Goal: Transaction & Acquisition: Purchase product/service

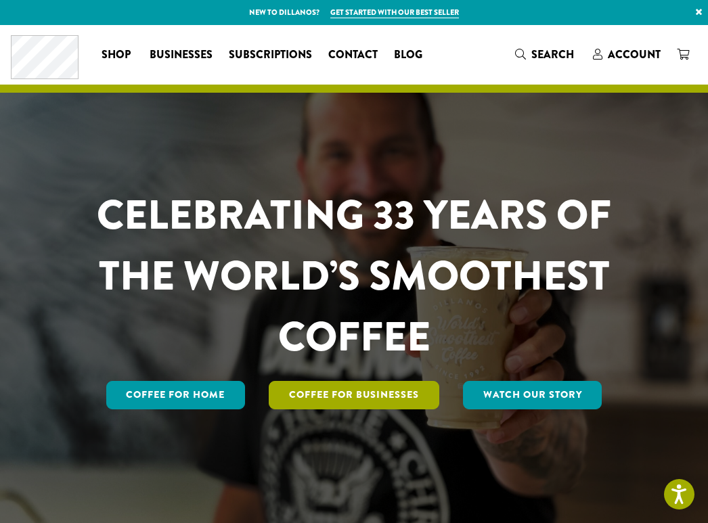
click at [331, 394] on link "Coffee For Businesses" at bounding box center [354, 395] width 170 height 28
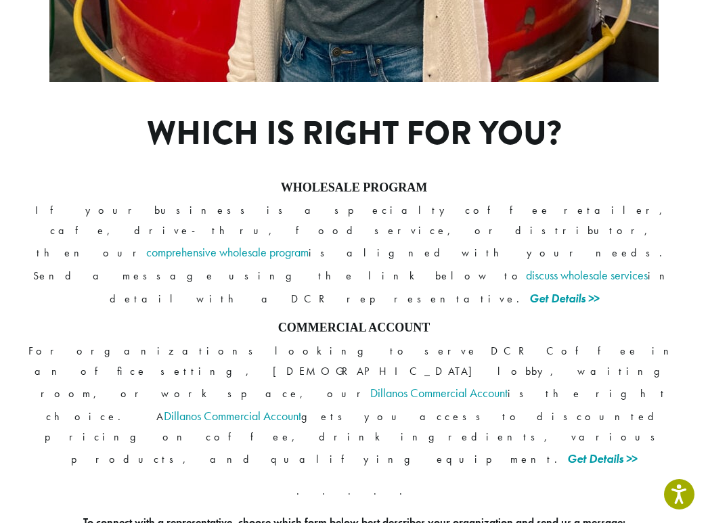
scroll to position [1059, 0]
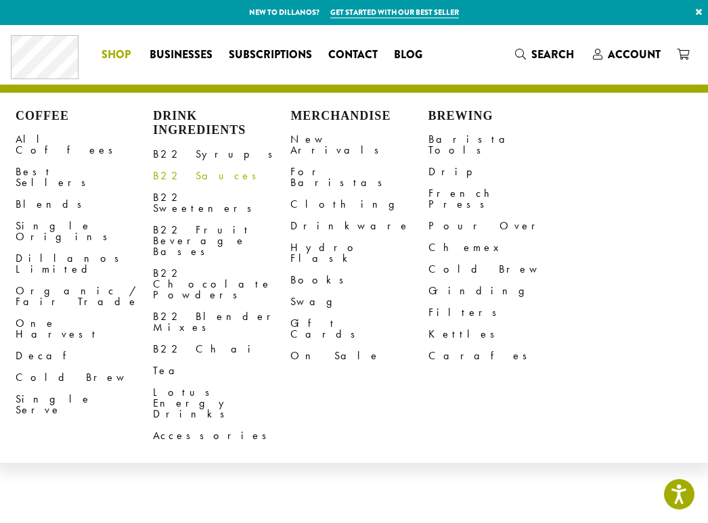
click at [186, 177] on link "B22 Sauces" at bounding box center [221, 176] width 137 height 22
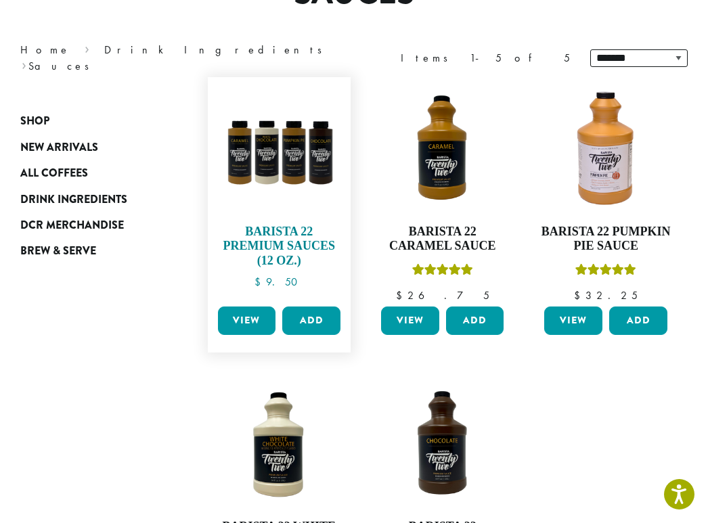
scroll to position [203, 0]
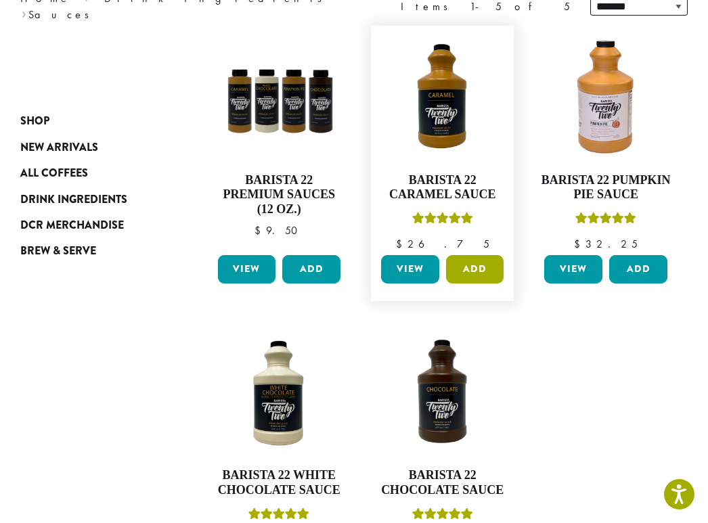
click at [484, 279] on button "Add" at bounding box center [475, 269] width 58 height 28
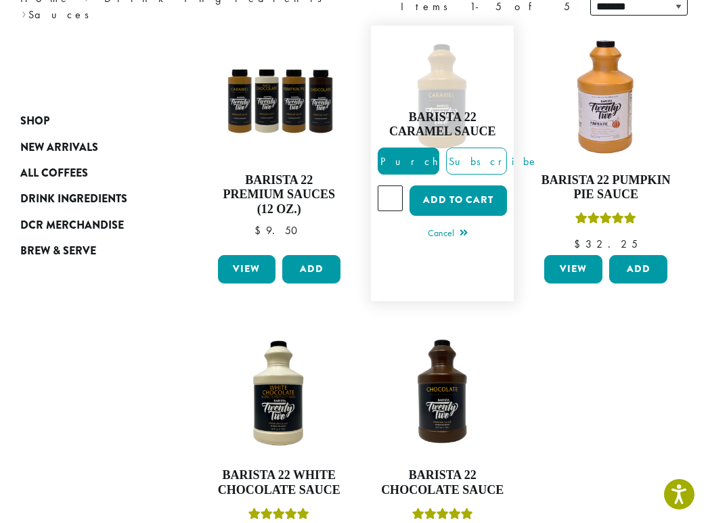
click at [387, 191] on input "*" at bounding box center [389, 198] width 25 height 26
click at [391, 191] on input "*" at bounding box center [389, 198] width 25 height 26
type input "*"
click at [391, 191] on input "*" at bounding box center [389, 198] width 25 height 26
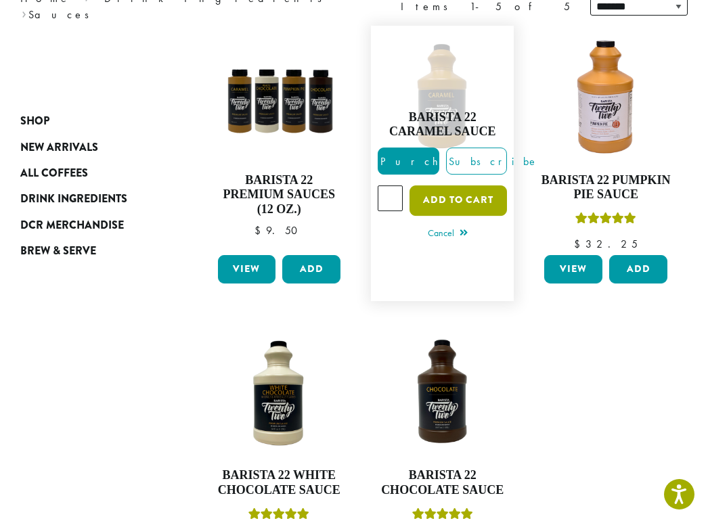
click at [457, 202] on button "Add to cart" at bounding box center [457, 200] width 97 height 30
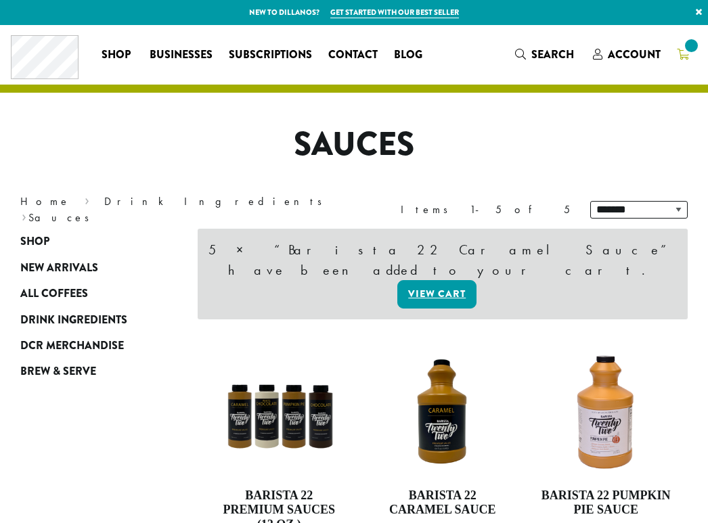
click at [684, 51] on span at bounding box center [691, 46] width 18 height 18
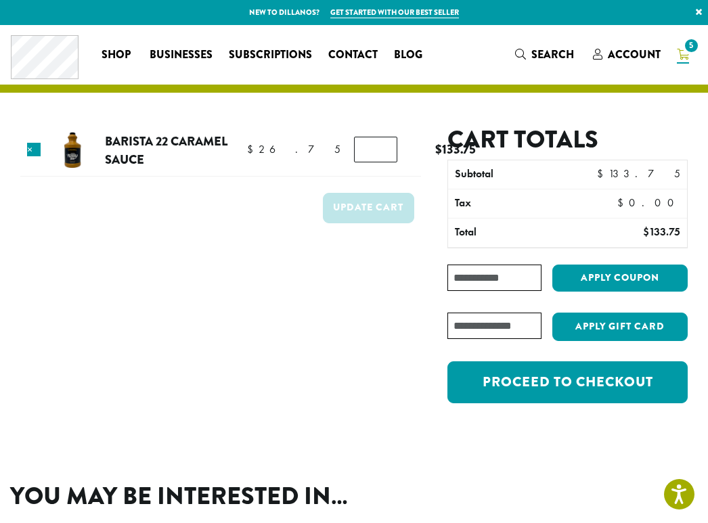
click at [521, 286] on input "Coupon:" at bounding box center [494, 277] width 94 height 26
paste input "**********"
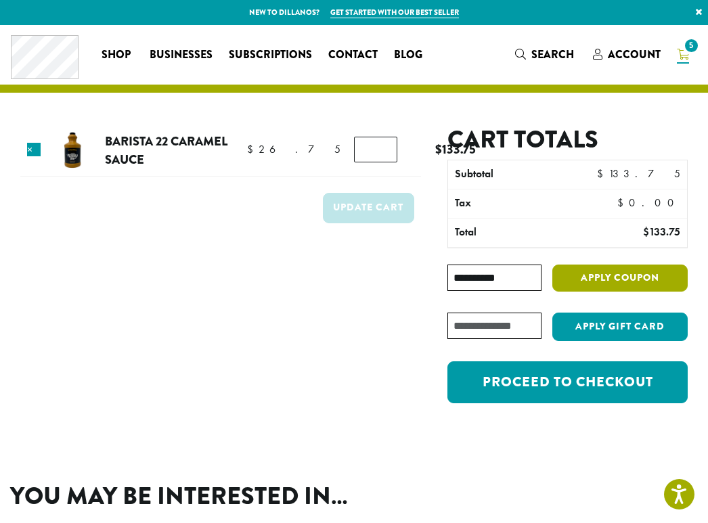
type input "**********"
click at [592, 276] on button "Apply coupon" at bounding box center [619, 278] width 135 height 28
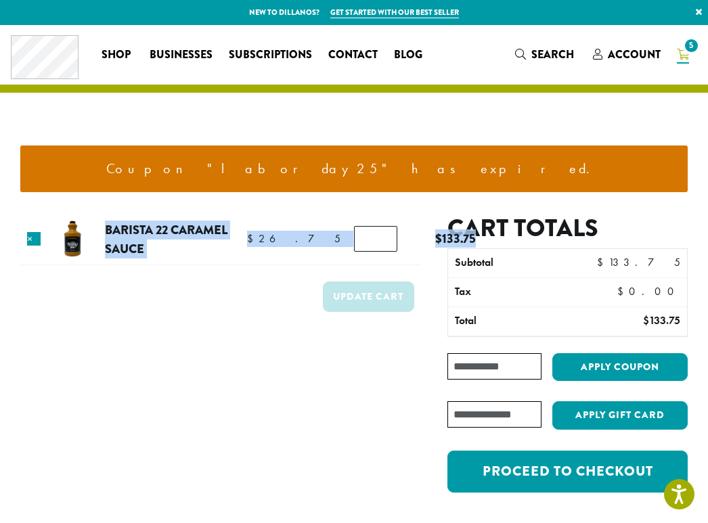
drag, startPoint x: 103, startPoint y: 220, endPoint x: 434, endPoint y: 237, distance: 331.2
click at [421, 237] on tr "× Barista 22 Caramel Sauce $ 26.75 $ 26.75 Barista 22 Caramel Sauce quantity * …" at bounding box center [220, 239] width 400 height 51
copy tr "Barista 22 Caramel Sauce $ 26.75 $ 26.75 Barista 22 Caramel Sauce quantity $ 26…"
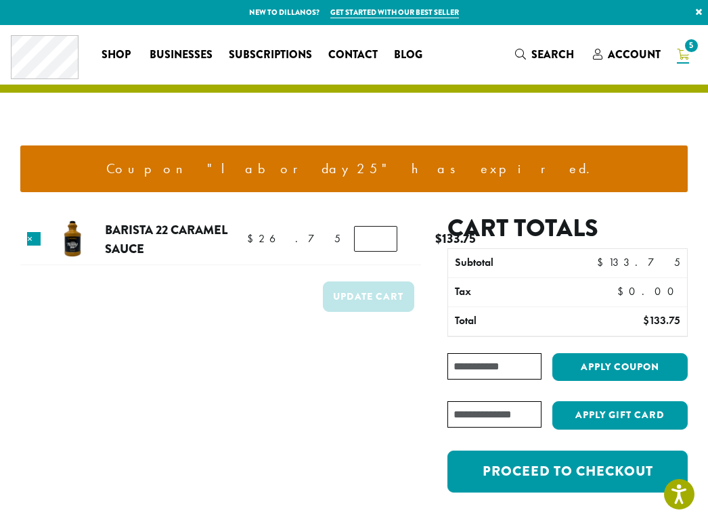
click at [453, 207] on div "Coupon "laborday25" has expired." at bounding box center [353, 169] width 667 height 89
